Goal: Register for event/course

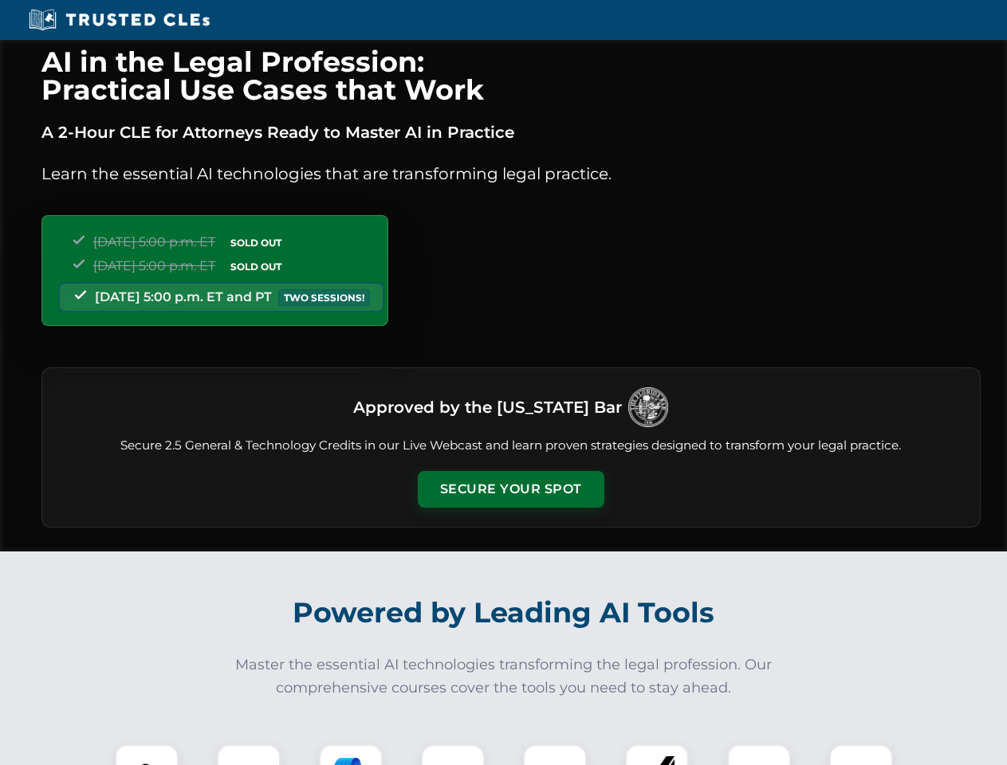
click at [510, 489] on button "Secure Your Spot" at bounding box center [511, 489] width 186 height 37
click at [147, 755] on img at bounding box center [147, 776] width 46 height 46
click at [249, 755] on div at bounding box center [249, 776] width 64 height 64
click at [351, 755] on div at bounding box center [351, 776] width 64 height 64
